Goal: Navigation & Orientation: Find specific page/section

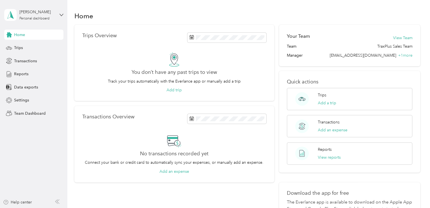
click at [64, 15] on aside "[PERSON_NAME] Personal dashboard Home Trips Transactions Reports Data exports S…" at bounding box center [33, 104] width 67 height 208
click at [62, 15] on icon at bounding box center [60, 15] width 3 height 2
click at [153, 47] on div "Trips Overview You don’t have any past trips to view Track your trips automatic…" at bounding box center [174, 63] width 200 height 76
click at [19, 47] on span "Trips" at bounding box center [18, 48] width 9 height 6
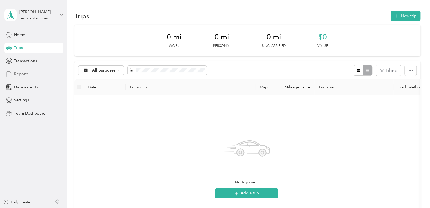
click at [22, 75] on span "Reports" at bounding box center [21, 74] width 14 height 6
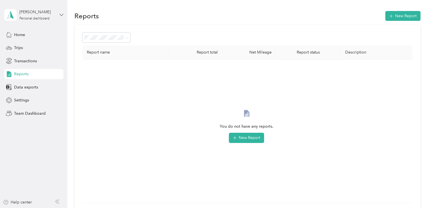
click at [62, 15] on icon at bounding box center [61, 15] width 4 height 4
click at [35, 49] on div "Team dashboard" at bounding box center [63, 46] width 111 height 10
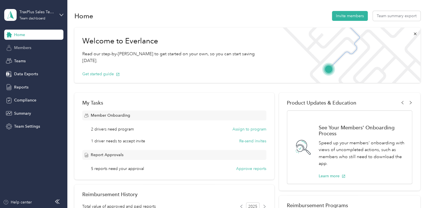
click at [25, 49] on span "Members" at bounding box center [22, 48] width 17 height 6
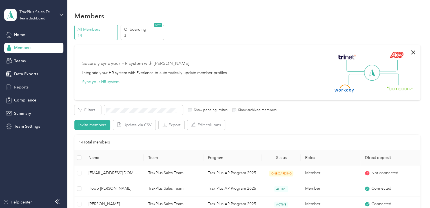
click at [20, 85] on span "Reports" at bounding box center [21, 87] width 14 height 6
